Goal: Task Accomplishment & Management: Manage account settings

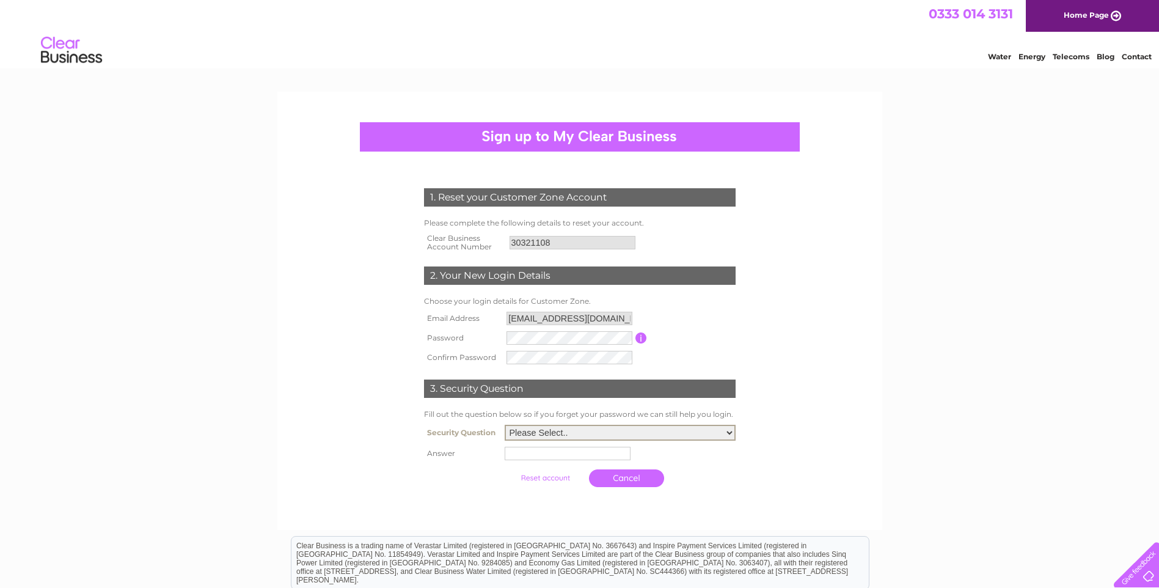
click at [555, 437] on select "Please Select.. In what town or city was your first job? In what town or city d…" at bounding box center [620, 433] width 231 height 16
select select "1"
click at [505, 425] on select "Please Select.. In what town or city was your first job? In what town or city d…" at bounding box center [620, 433] width 231 height 16
click at [551, 456] on input "text" at bounding box center [568, 453] width 126 height 13
type input "Glasgow"
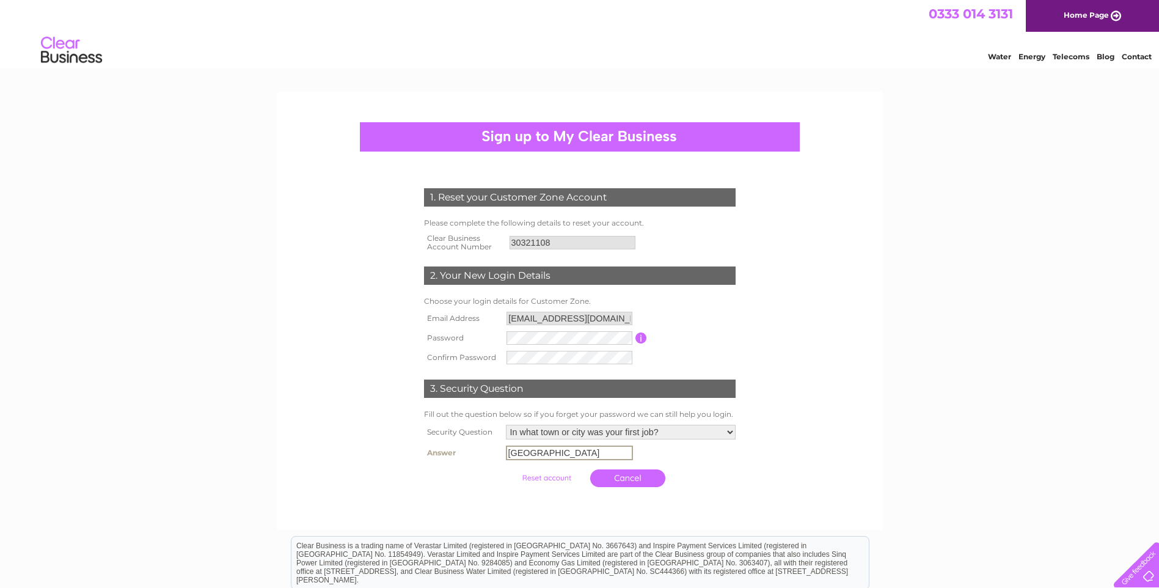
click at [530, 476] on input "submit" at bounding box center [546, 477] width 75 height 17
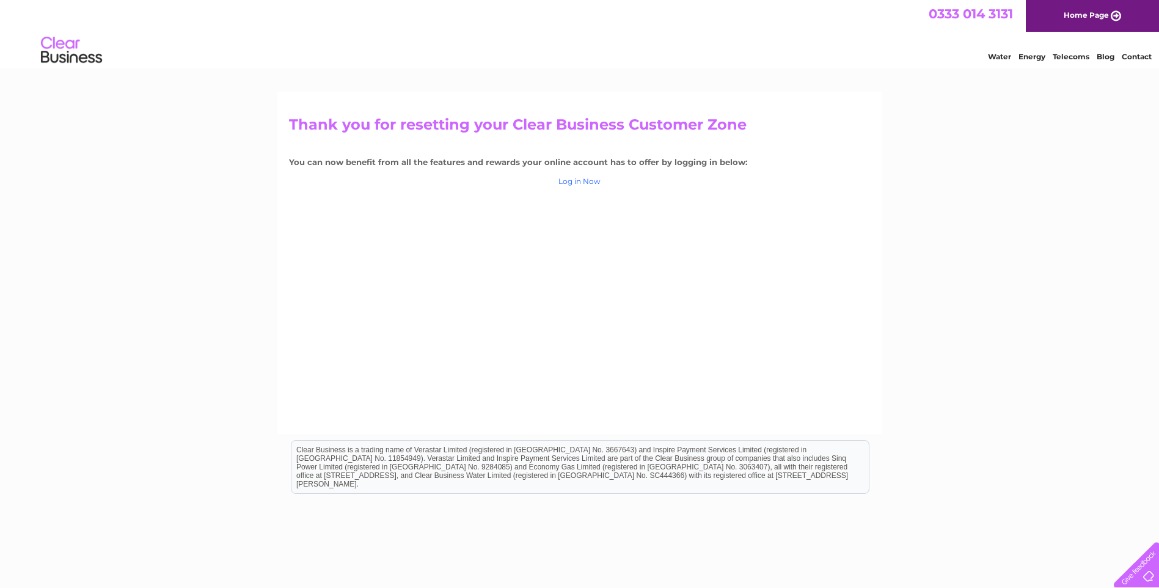
click at [575, 181] on link "Log in Now" at bounding box center [579, 181] width 42 height 9
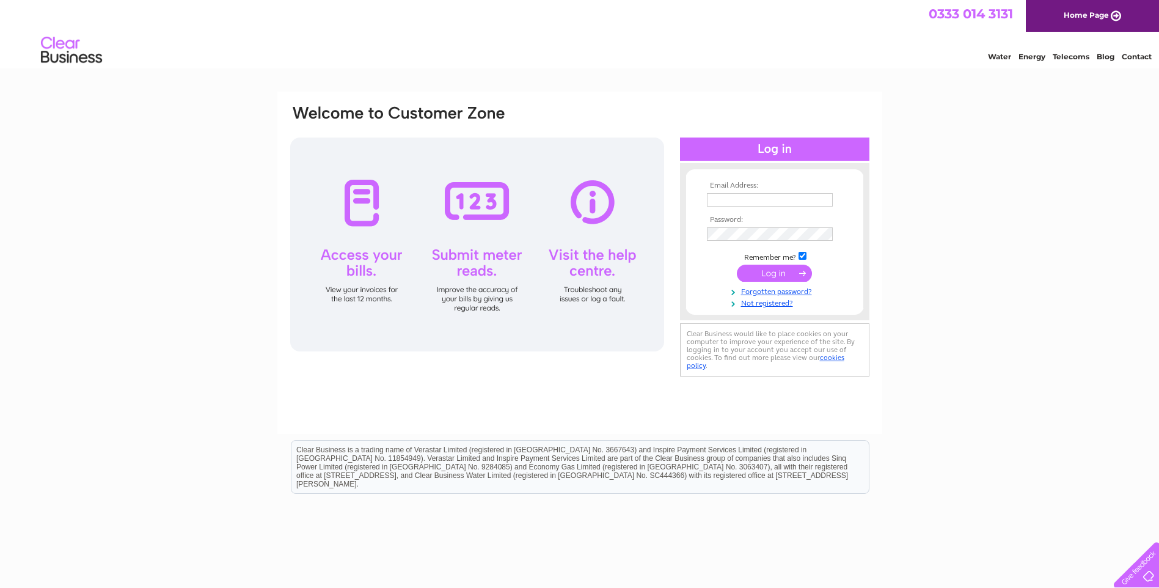
type input "mailglasgow@iwcmedia.co.uk"
click at [759, 270] on input "submit" at bounding box center [774, 273] width 75 height 17
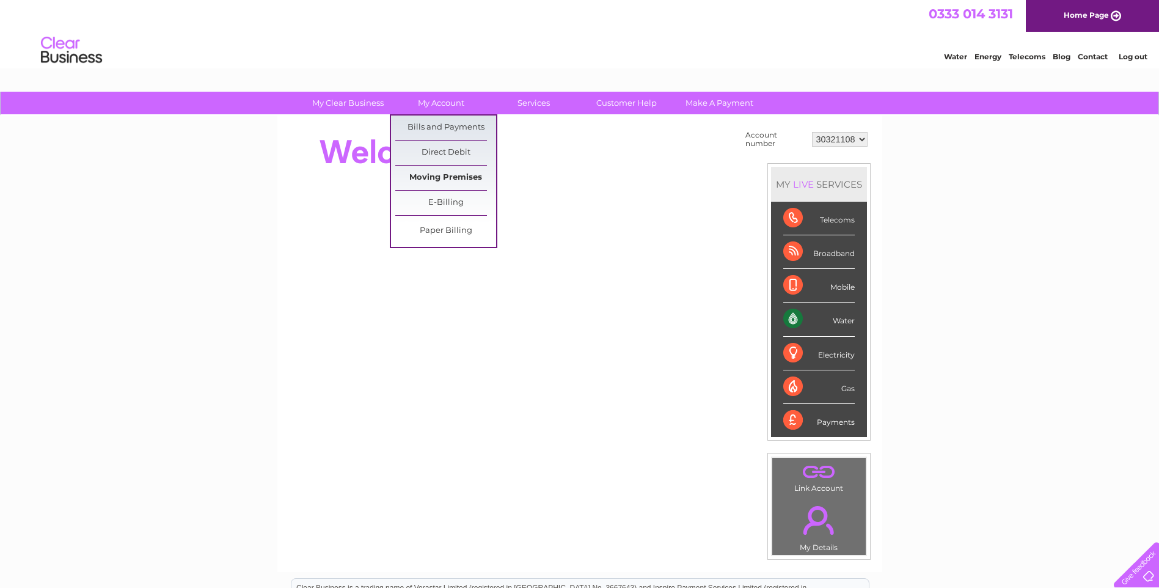
click at [448, 175] on link "Moving Premises" at bounding box center [445, 178] width 101 height 24
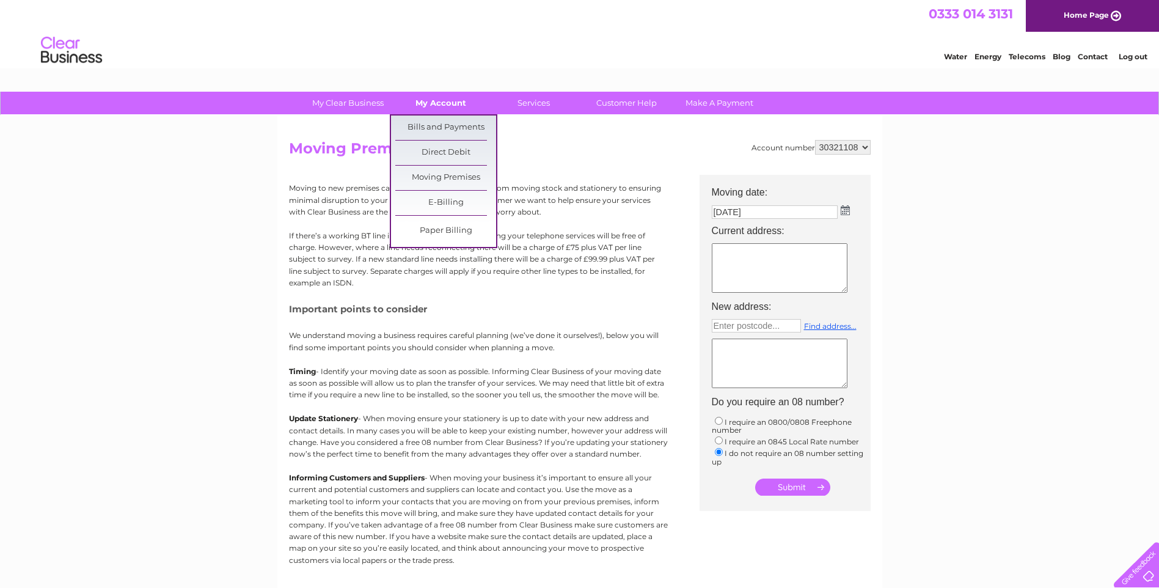
click at [432, 110] on link "My Account" at bounding box center [440, 103] width 101 height 23
click at [430, 126] on link "Bills and Payments" at bounding box center [445, 127] width 101 height 24
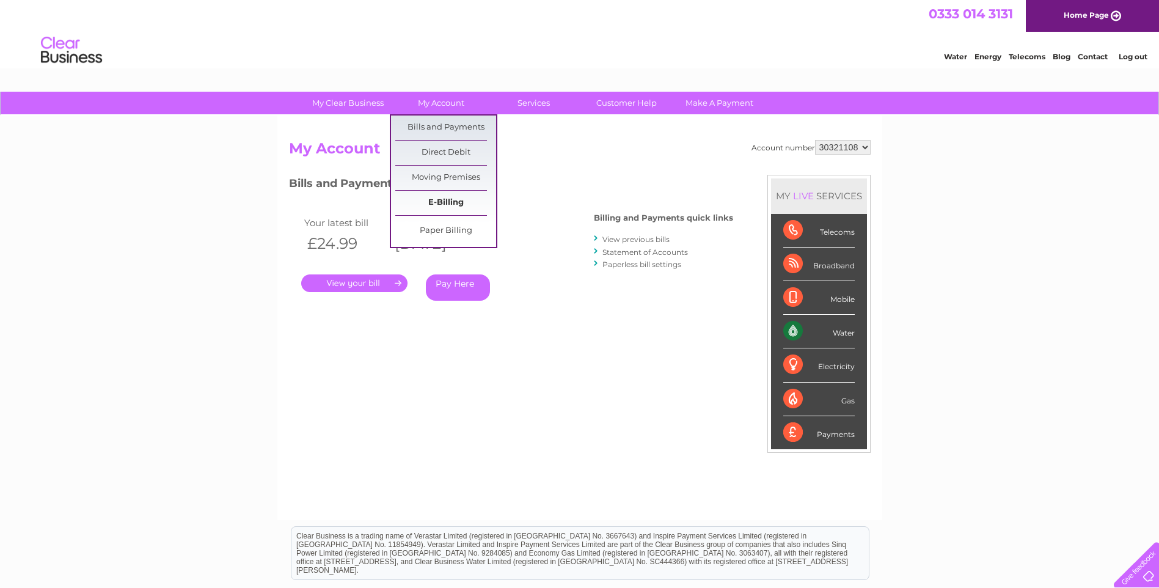
click at [434, 199] on link "E-Billing" at bounding box center [445, 203] width 101 height 24
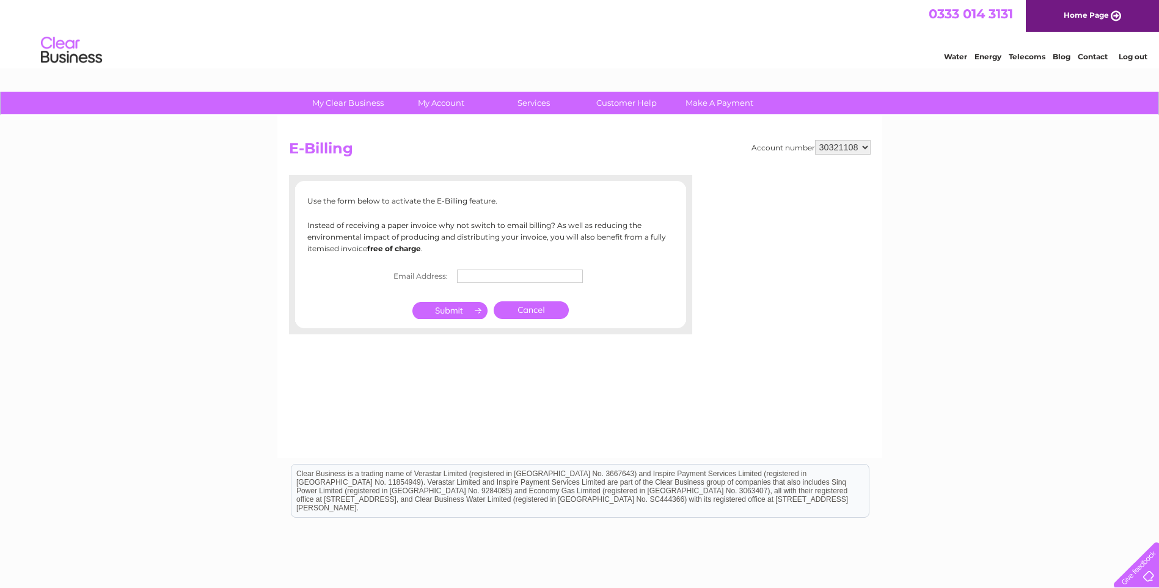
click at [470, 276] on input "text" at bounding box center [520, 275] width 126 height 13
type input "[EMAIL_ADDRESS][DOMAIN_NAME]"
click at [452, 308] on input "submit" at bounding box center [449, 311] width 75 height 17
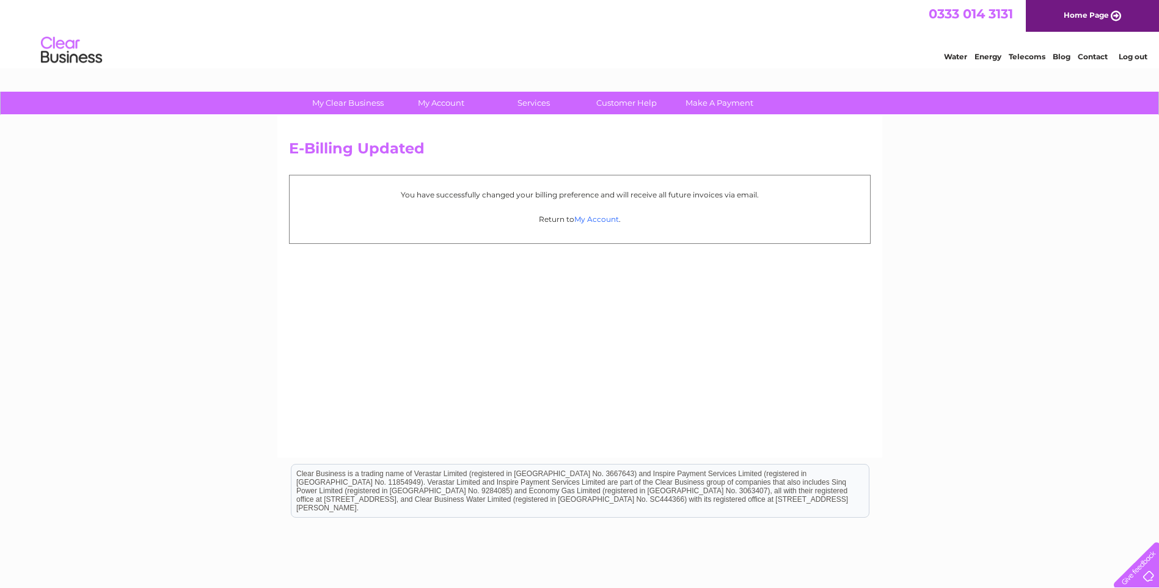
click at [595, 218] on link "My Account" at bounding box center [596, 218] width 45 height 9
